Goal: Information Seeking & Learning: Learn about a topic

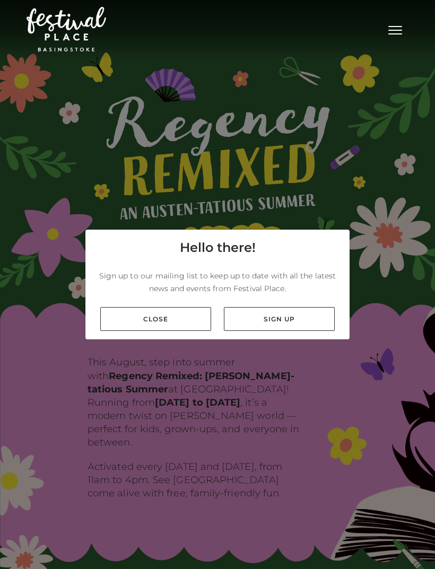
click at [182, 331] on link "Close" at bounding box center [155, 319] width 111 height 24
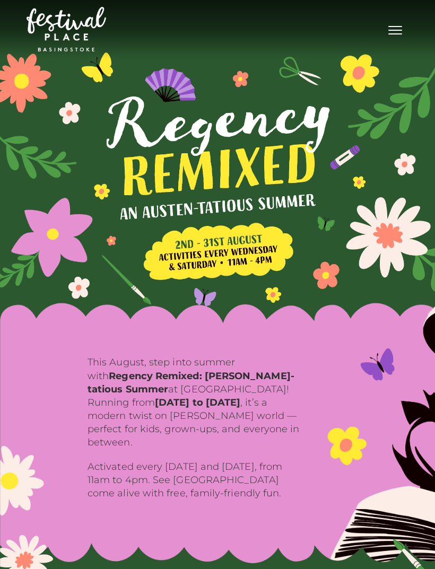
click at [397, 27] on span "Toggle navigation" at bounding box center [395, 26] width 14 height 1
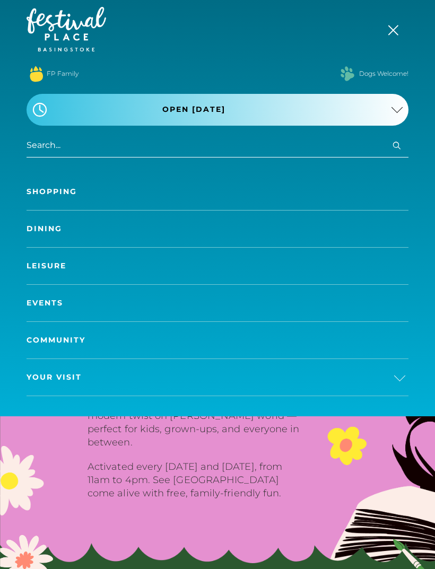
click at [275, 230] on link "Dining" at bounding box center [218, 229] width 382 height 37
click at [55, 228] on link "Dining" at bounding box center [218, 229] width 382 height 37
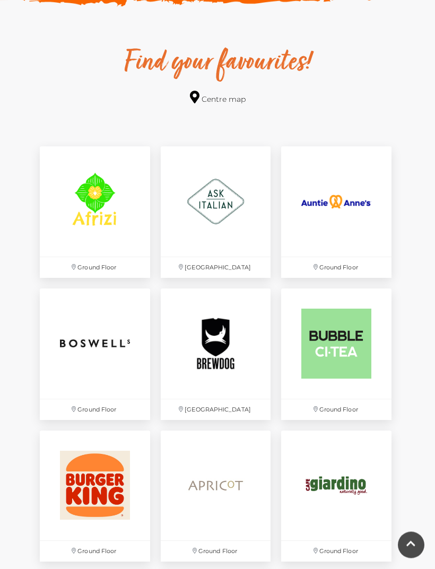
scroll to position [583, 0]
click at [217, 355] on img at bounding box center [216, 343] width 110 height 110
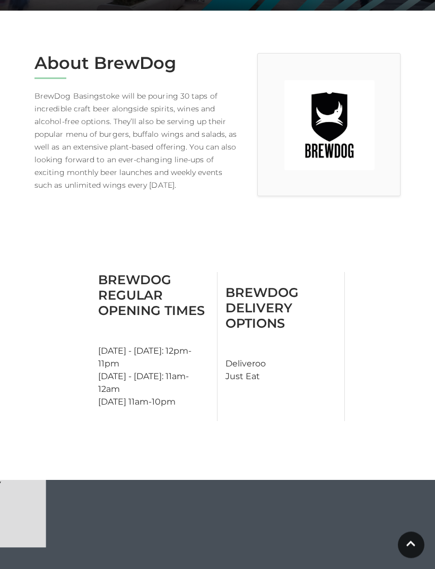
scroll to position [187, 0]
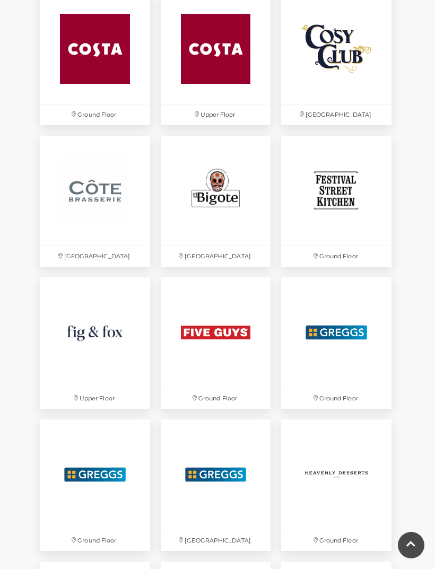
scroll to position [1297, 0]
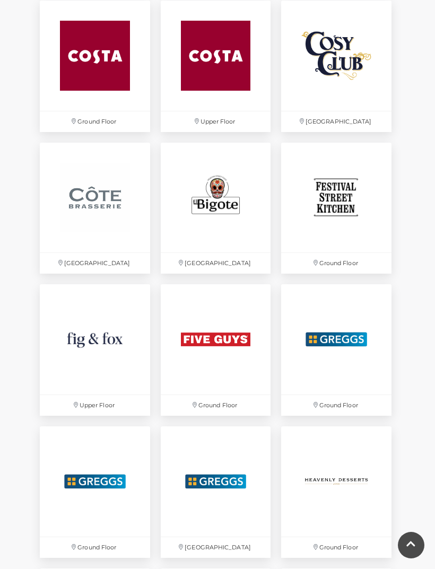
click at [353, 198] on img at bounding box center [336, 198] width 110 height 110
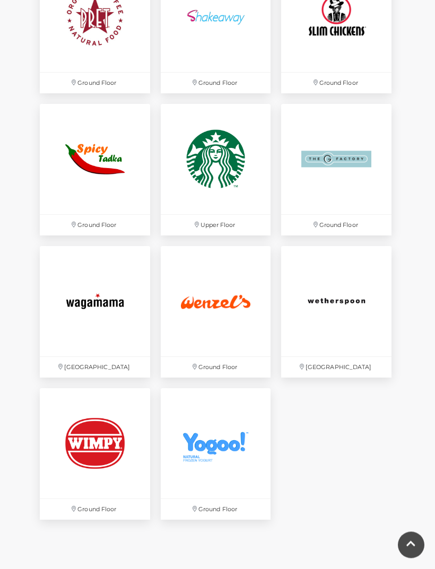
scroll to position [2329, 0]
click at [113, 302] on img at bounding box center [95, 301] width 110 height 110
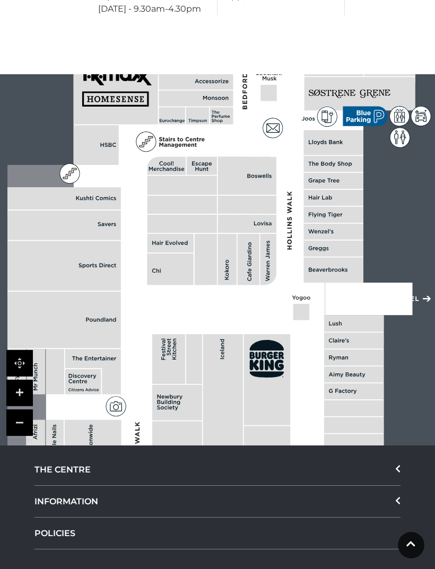
scroll to position [785, 0]
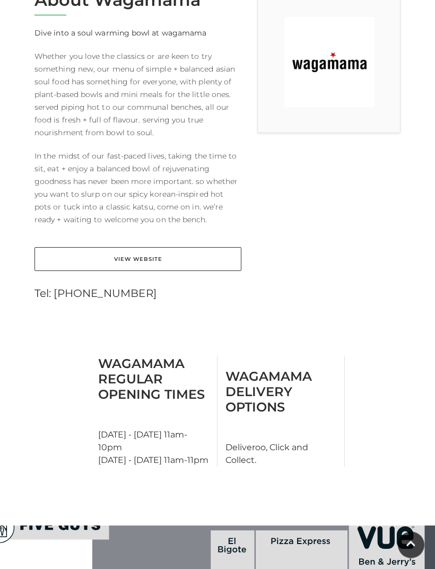
scroll to position [318, 0]
click at [221, 266] on link "View Website" at bounding box center [137, 259] width 207 height 24
